Goal: Information Seeking & Learning: Learn about a topic

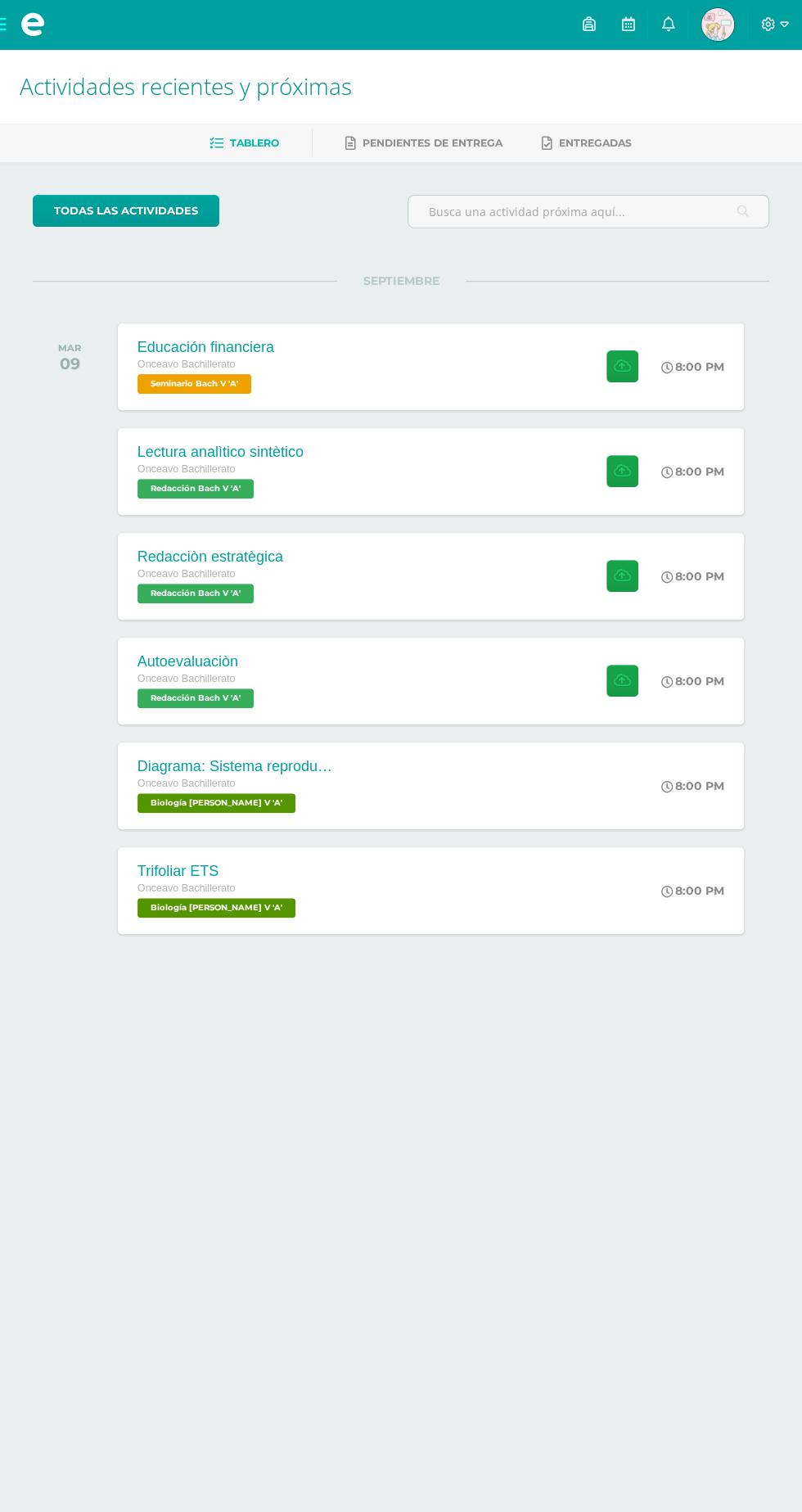
click at [459, 675] on div "Autoevaluaciòn Onceavo Bachillerato Redacción [PERSON_NAME] V 'A' 8:00 PM Autoe…" at bounding box center [431, 681] width 626 height 87
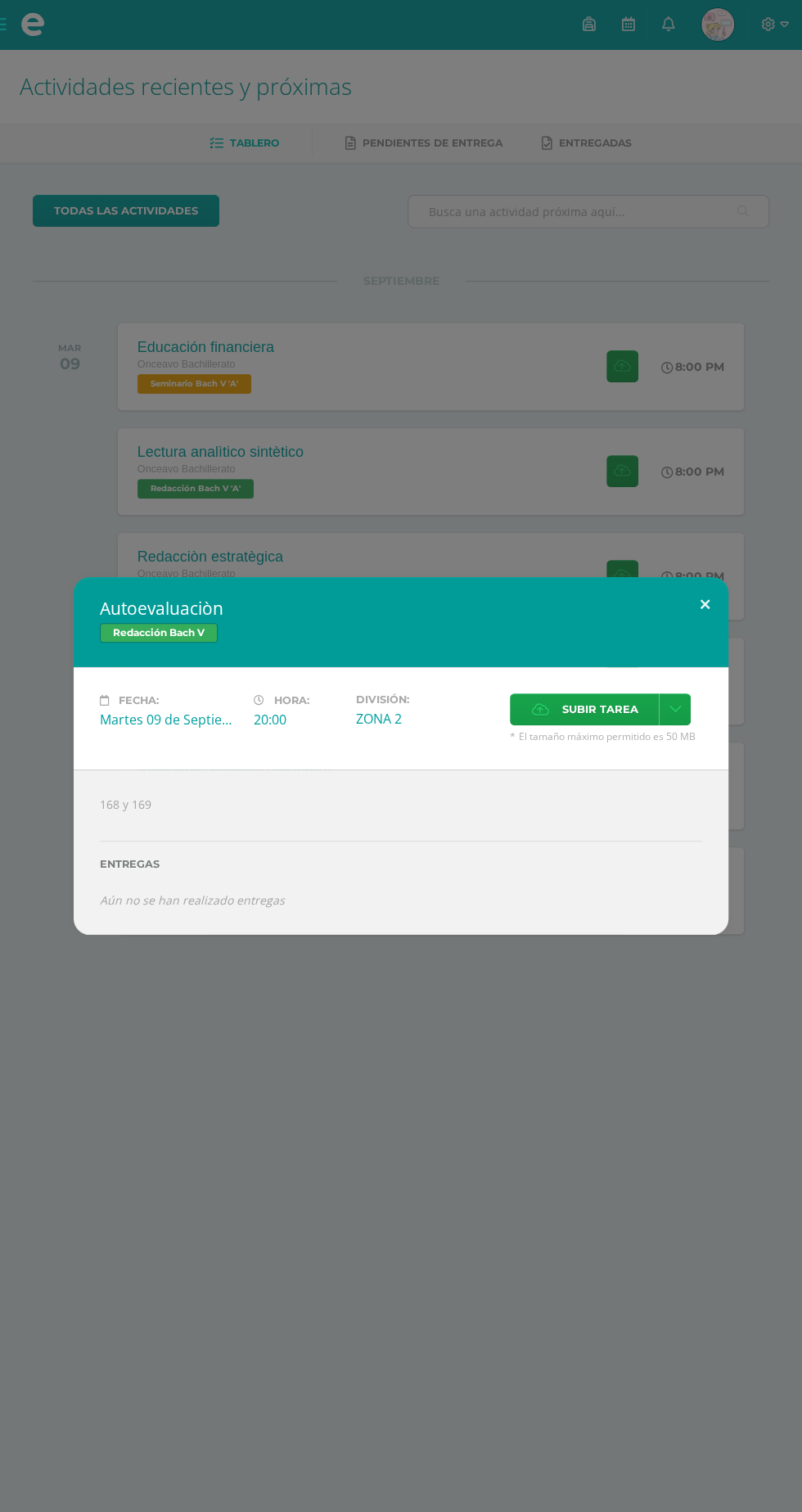
click at [704, 604] on button at bounding box center [704, 605] width 46 height 55
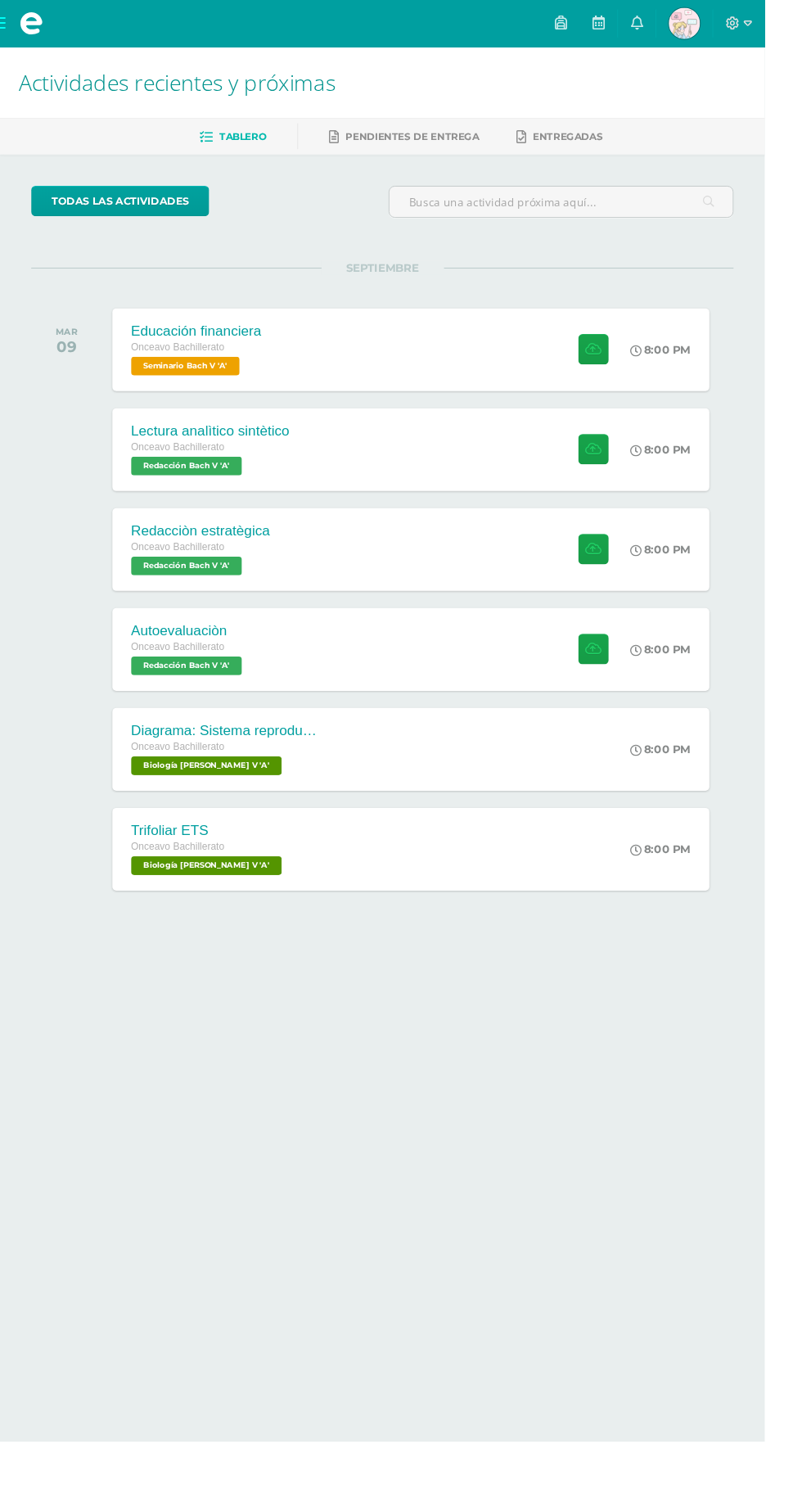
click at [502, 557] on div "Redacciòn estratègica Onceavo Bachillerato Redacción [PERSON_NAME] V 'A' 8:00 P…" at bounding box center [431, 576] width 626 height 87
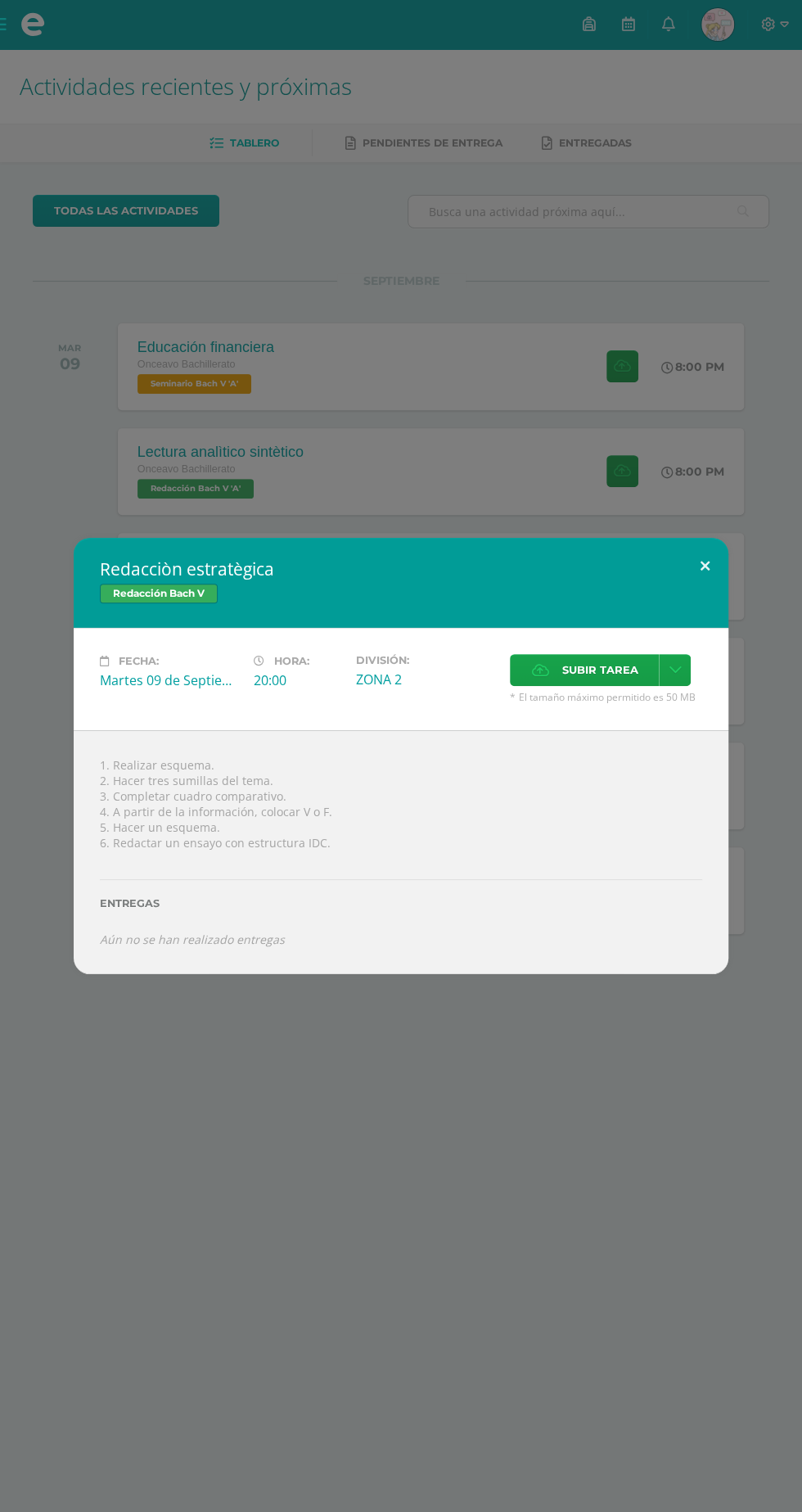
click at [704, 571] on button at bounding box center [704, 565] width 46 height 55
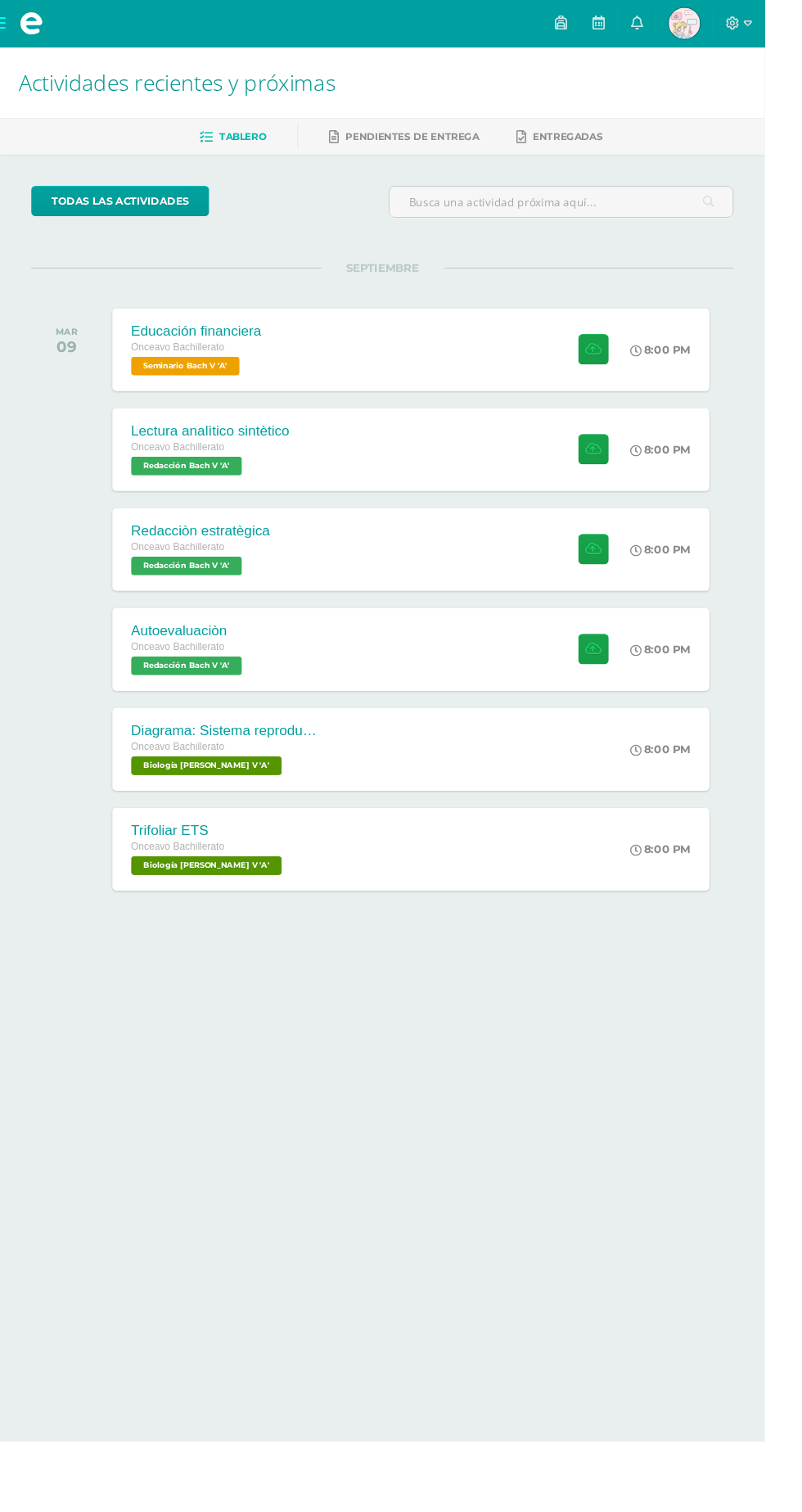
click at [552, 500] on div "Lectura analìtico sintètico Onceavo Bachillerato Redacción [PERSON_NAME] V 'A' …" at bounding box center [431, 471] width 626 height 87
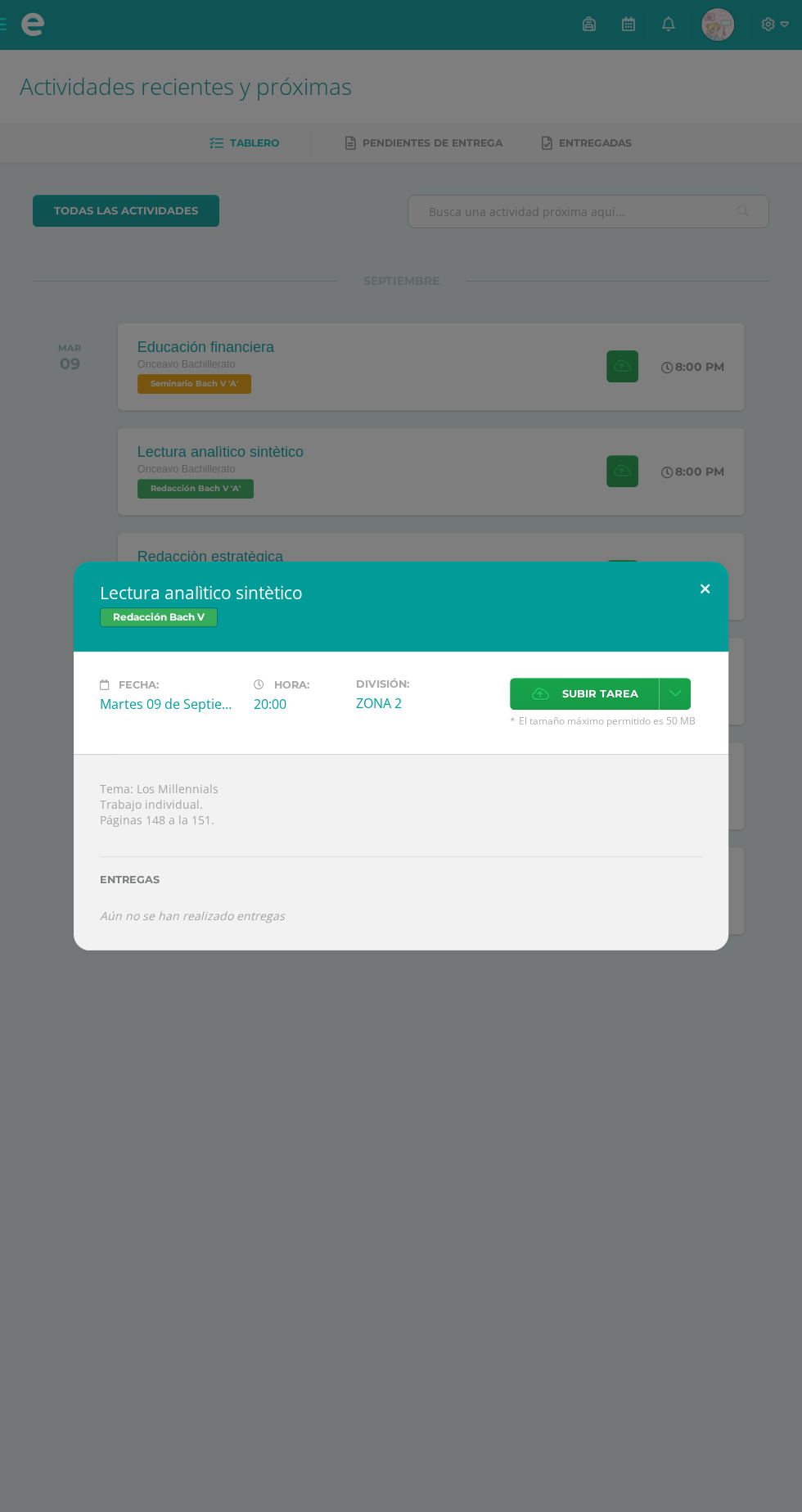
click at [704, 589] on button at bounding box center [704, 589] width 46 height 55
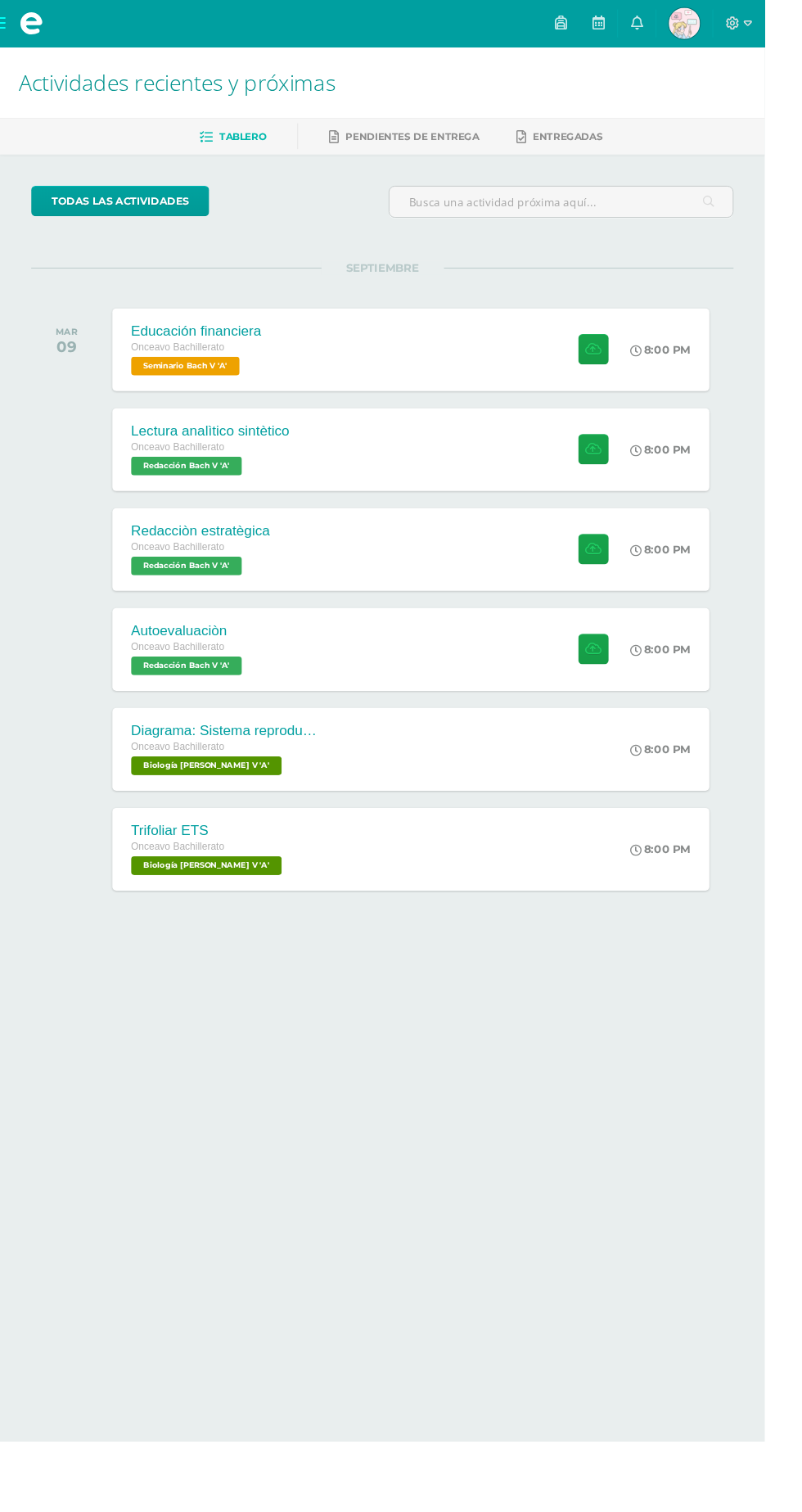
click at [459, 477] on div "Lectura analìtico sintètico Onceavo Bachillerato Redacción [PERSON_NAME] V 'A' …" at bounding box center [431, 471] width 626 height 87
